Goal: Task Accomplishment & Management: Use online tool/utility

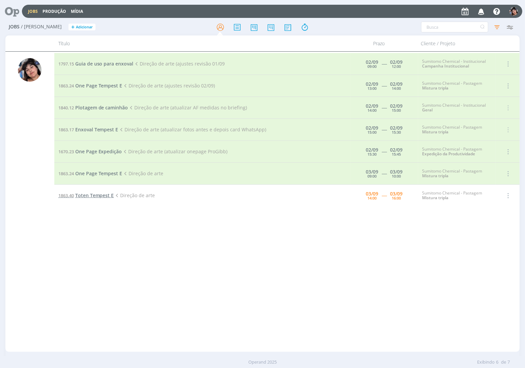
click at [88, 194] on span "Toten Tempest E" at bounding box center [94, 195] width 39 height 6
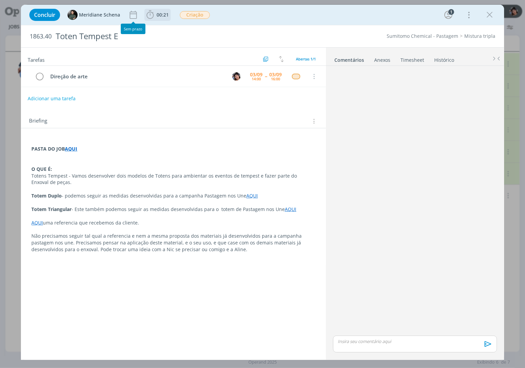
click at [159, 14] on span "00:21" at bounding box center [163, 14] width 12 height 6
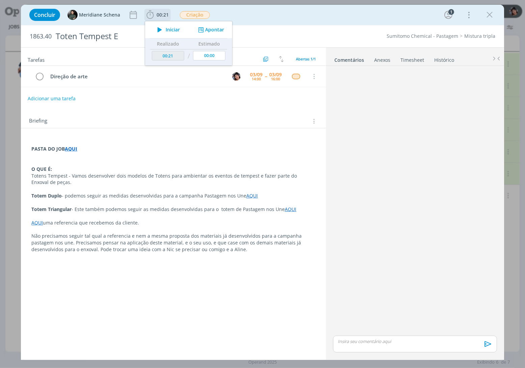
click at [167, 28] on span "Iniciar" at bounding box center [173, 29] width 14 height 5
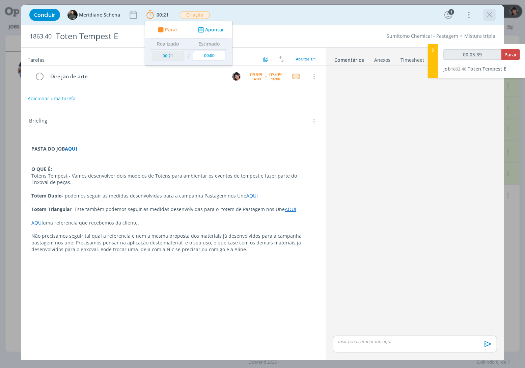
click at [487, 13] on icon "dialog" at bounding box center [490, 15] width 10 height 10
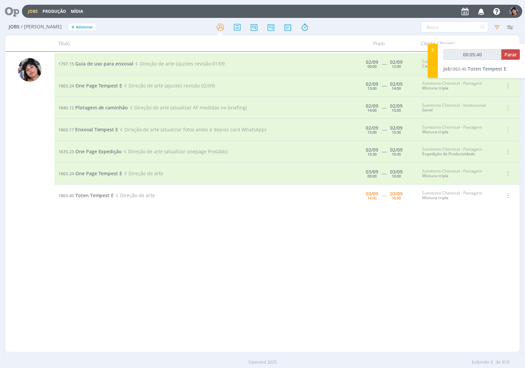
type input "00:05:41"
click at [181, 242] on div "1797.15 Guia de uso para enxoval Direção de arte (ajustes revisão 01/09 02/09 0…" at bounding box center [287, 201] width 466 height 297
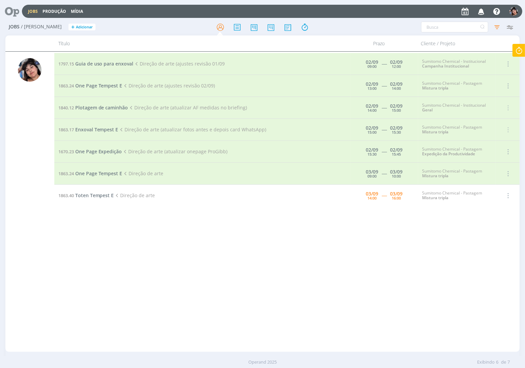
click at [29, 9] on link "Jobs" at bounding box center [33, 11] width 10 height 6
click at [86, 193] on span "Toten Tempest E" at bounding box center [94, 195] width 39 height 6
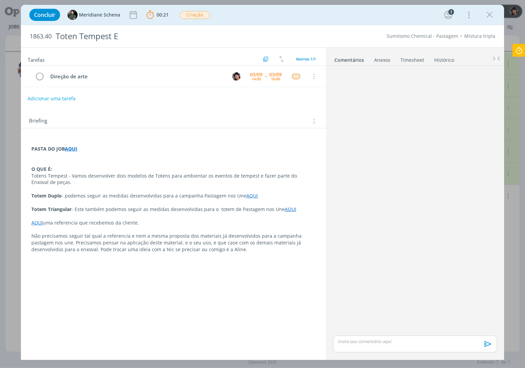
click at [32, 225] on link "AQUI" at bounding box center [36, 222] width 11 height 6
click at [70, 239] on link "https://sobeae.sharepoint.com/:i:/s/SOBEAE/ERynW4DzLmdCuJtgX_I-BrABsNceSL9skXsP…" at bounding box center [75, 235] width 51 height 9
drag, startPoint x: 250, startPoint y: 241, endPoint x: 255, endPoint y: 238, distance: 6.4
click at [250, 241] on p "Não precisamos seguir tal qual a referencia e nem a mesma proposta dos materiai…" at bounding box center [173, 243] width 283 height 20
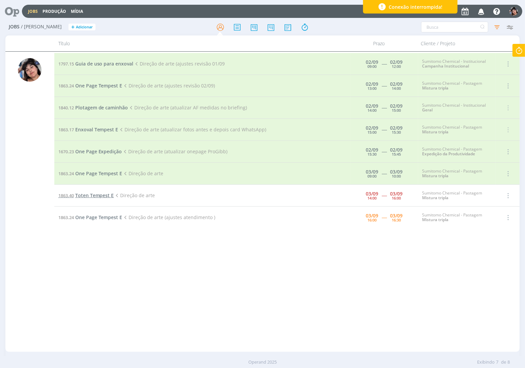
click at [97, 197] on span "Toten Tempest E" at bounding box center [94, 195] width 39 height 6
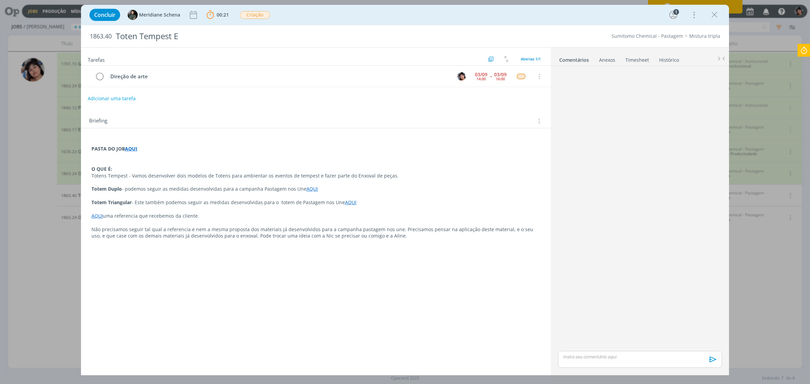
click at [525, 53] on icon at bounding box center [804, 50] width 12 height 13
type input "02:07:13"
click at [525, 57] on button "Parar" at bounding box center [795, 54] width 19 height 10
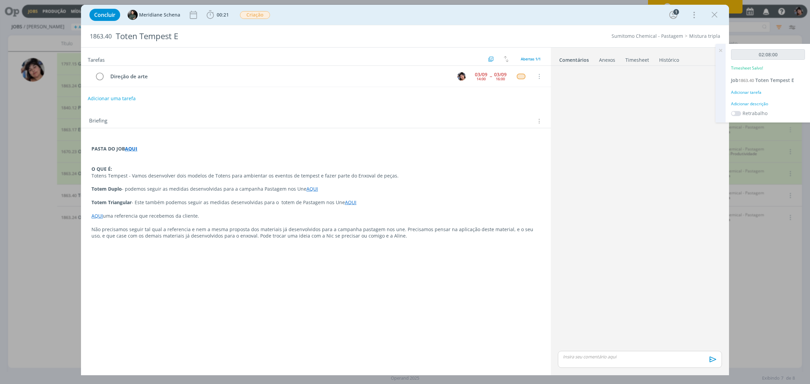
click at [525, 92] on div "Adicionar tarefa" at bounding box center [768, 92] width 74 height 6
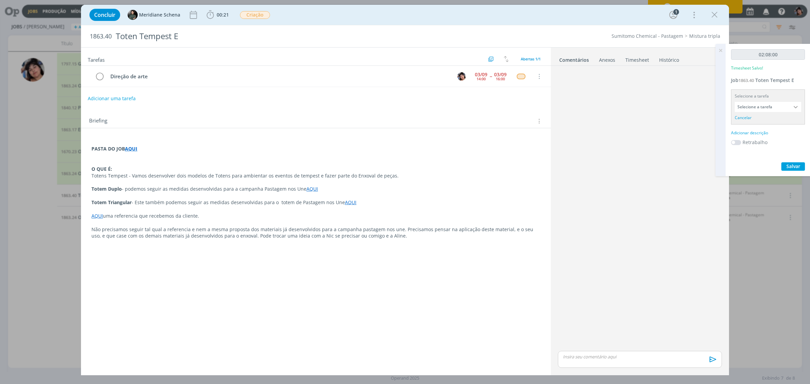
click at [525, 106] on input "Selecione a tarefa" at bounding box center [768, 107] width 66 height 10
click at [525, 140] on div "Direção de arte - Eliana Hochscheidt" at bounding box center [768, 144] width 66 height 11
type input "Direção de arte"
click at [525, 127] on div "02:08:00 Timesheet Salvo! Job 1863.40 Toten Tempest E Selecione a tarefa Direçã…" at bounding box center [767, 105] width 85 height 123
click at [525, 122] on div "Adicionar descrição" at bounding box center [768, 124] width 74 height 6
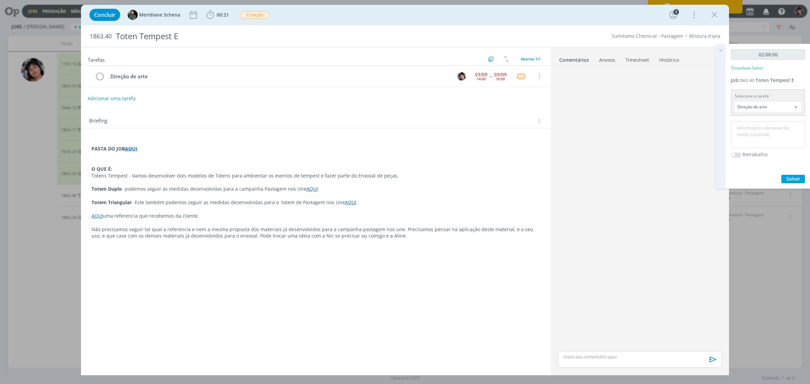
click at [525, 129] on textarea at bounding box center [768, 135] width 71 height 24
type textarea "Layout e mockup"
click at [525, 178] on span "Salvar" at bounding box center [793, 178] width 14 height 6
click at [525, 358] on p "dialog" at bounding box center [639, 357] width 153 height 6
click at [525, 361] on icon "dialog" at bounding box center [712, 362] width 10 height 10
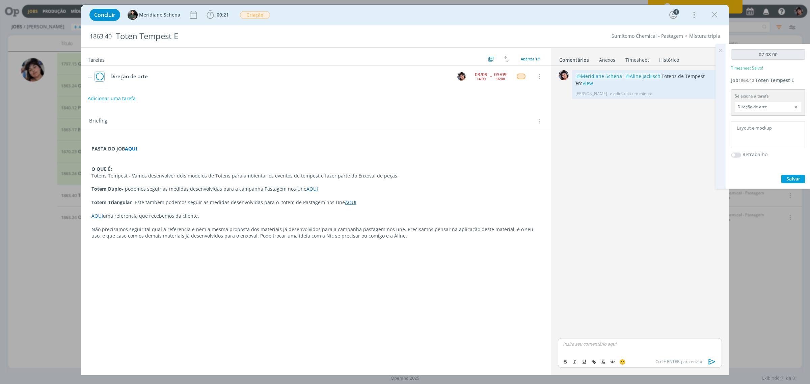
click at [100, 74] on icon "dialog" at bounding box center [99, 77] width 9 height 10
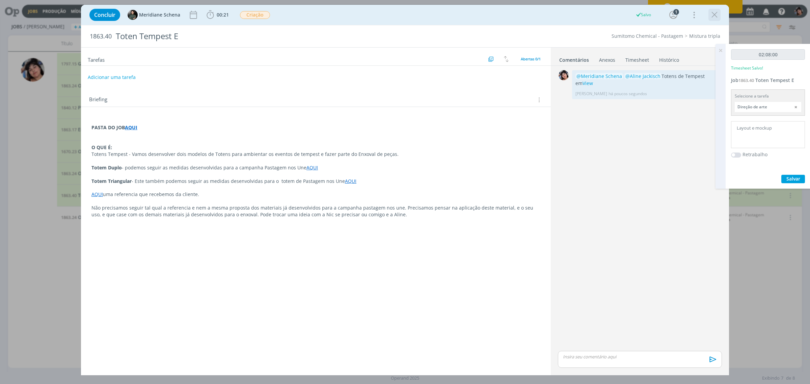
click at [525, 19] on div "dialog" at bounding box center [714, 15] width 12 height 12
click at [525, 17] on icon "dialog" at bounding box center [714, 15] width 10 height 10
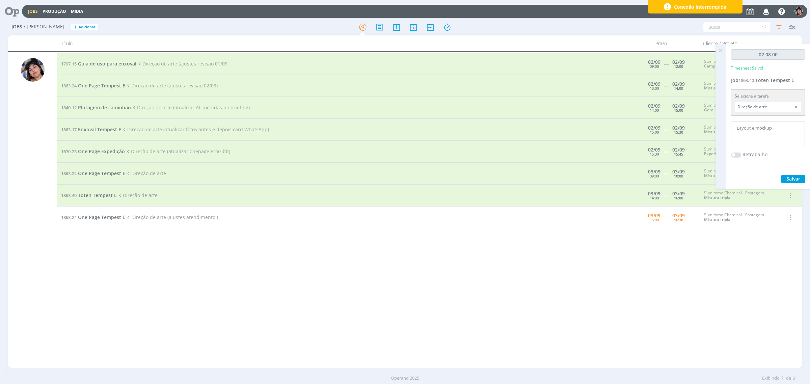
click at [525, 50] on icon at bounding box center [720, 50] width 12 height 13
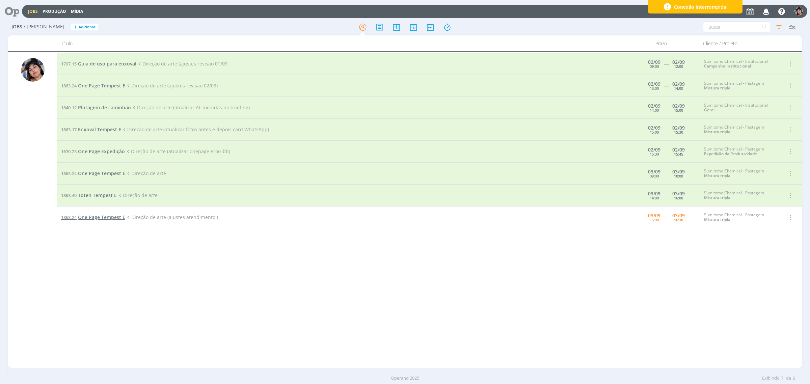
click at [80, 215] on span "One Page Tempest E" at bounding box center [101, 217] width 47 height 6
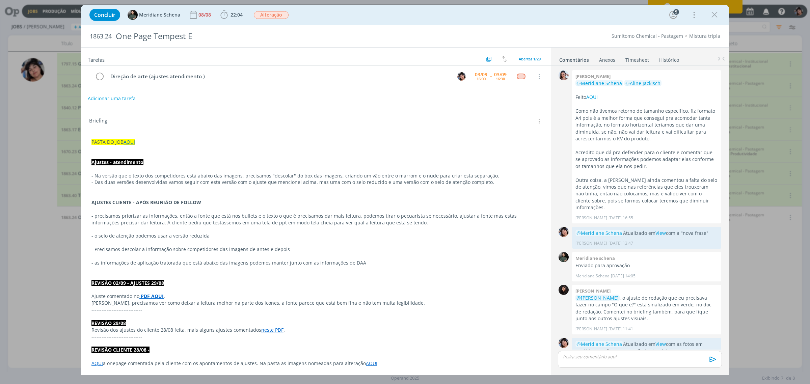
scroll to position [656, 0]
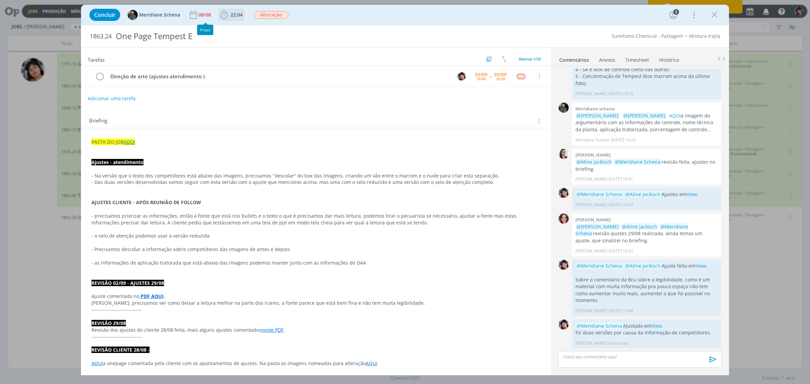
click at [233, 16] on span "22:04" at bounding box center [236, 14] width 12 height 6
click at [238, 28] on icon "dialog" at bounding box center [234, 29] width 12 height 9
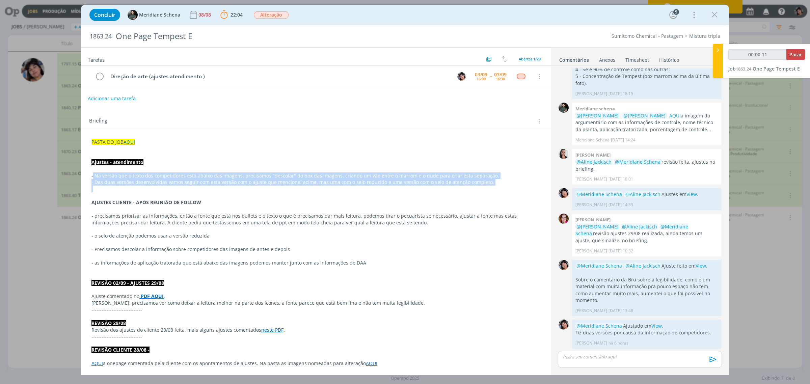
drag, startPoint x: 93, startPoint y: 176, endPoint x: 349, endPoint y: 187, distance: 256.7
click at [343, 183] on p "- Das duas versões desenvolvidas vamos seguir com esta versão com o ajuste que …" at bounding box center [316, 182] width 448 height 7
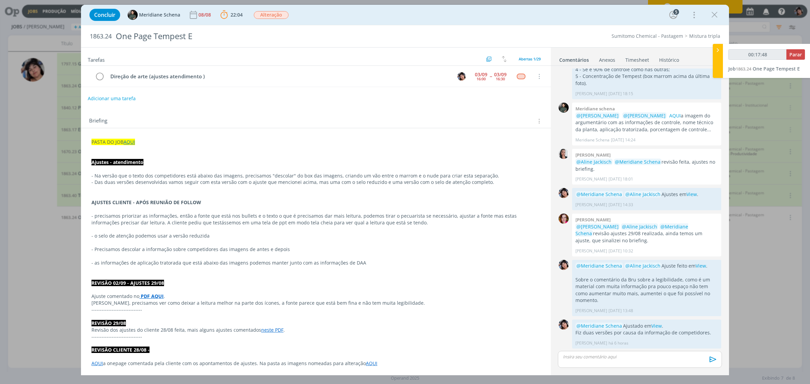
click at [525, 356] on p "dialog" at bounding box center [639, 357] width 153 height 6
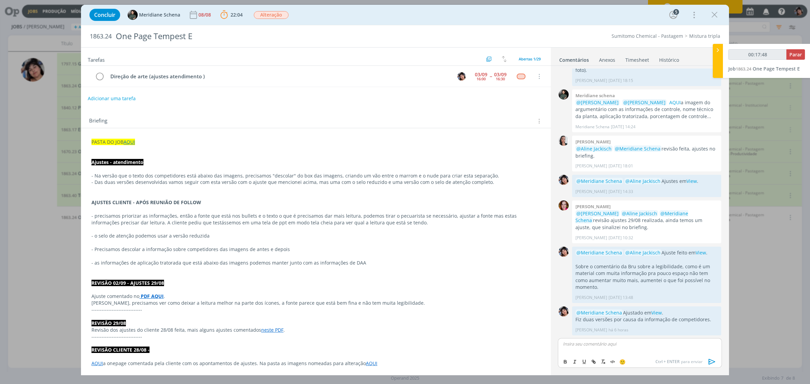
type input "00:17:49"
click at [525, 363] on icon "dialog" at bounding box center [712, 362] width 7 height 6
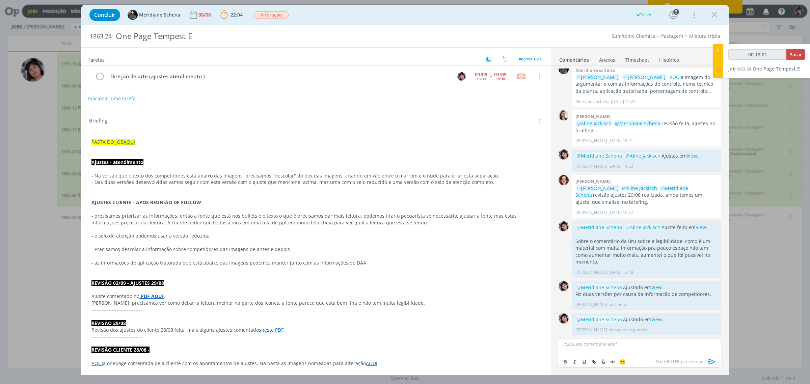
type input "00:18:02"
click at [525, 53] on span "Parar" at bounding box center [795, 54] width 12 height 6
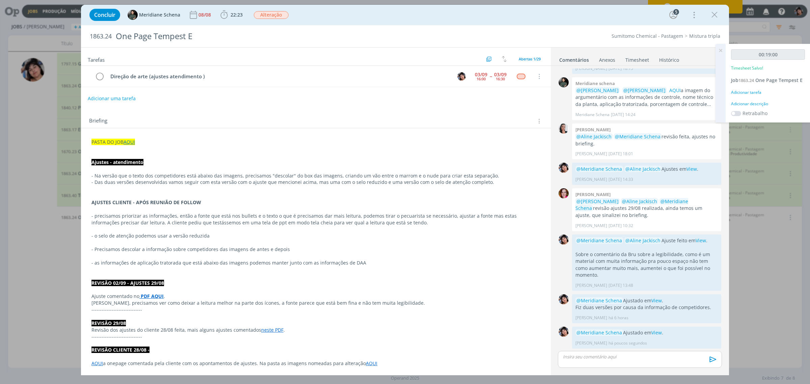
click at [525, 90] on div "Adicionar tarefa" at bounding box center [768, 92] width 74 height 6
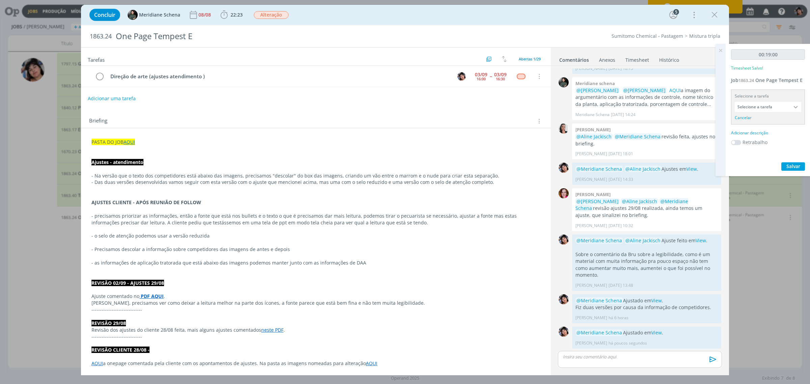
click at [525, 109] on input "Selecione a tarefa" at bounding box center [768, 107] width 66 height 10
click at [525, 140] on div "Direção de arte (ajustes atendimento ) - Eliana Hochscheidt" at bounding box center [768, 144] width 66 height 11
type input "Direção de arte (ajustes atendimento )"
click at [525, 127] on div "Adicionar descrição" at bounding box center [768, 124] width 74 height 6
click at [525, 133] on textarea at bounding box center [768, 135] width 71 height 24
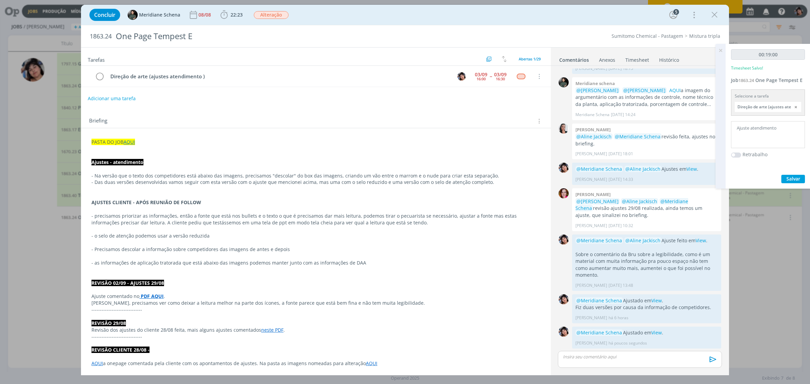
type textarea "Ajuste atendimento"
click at [525, 178] on span "Salvar" at bounding box center [793, 178] width 14 height 6
click at [525, 51] on icon at bounding box center [720, 50] width 12 height 13
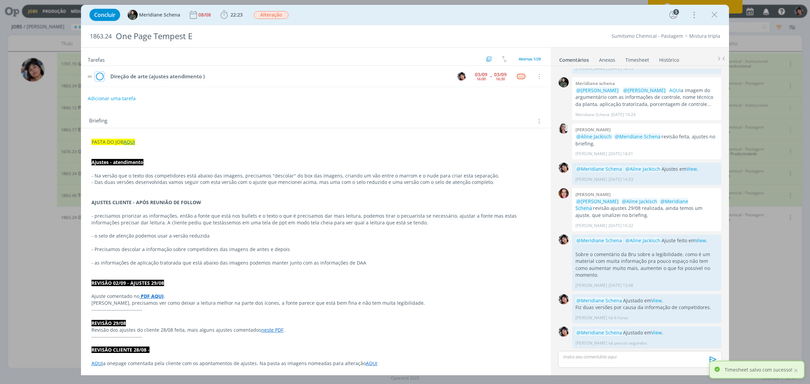
click at [100, 78] on icon "dialog" at bounding box center [99, 77] width 9 height 10
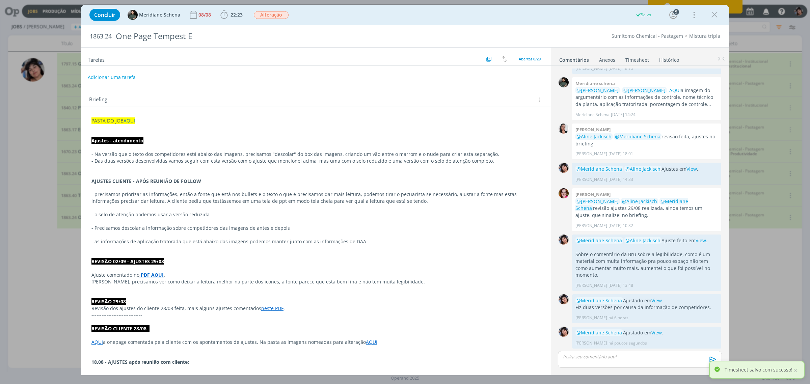
click at [525, 14] on icon "dialog" at bounding box center [714, 15] width 10 height 10
